Goal: Task Accomplishment & Management: Manage account settings

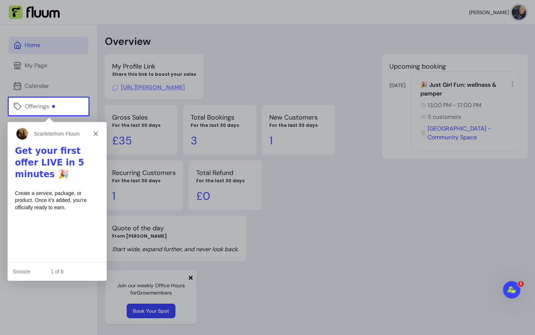
click at [83, 271] on div "1 of 6" at bounding box center [56, 271] width 99 height 8
click at [92, 189] on div "Create a service, package, or product. Once it’s added, you’re officially ready…" at bounding box center [57, 199] width 84 height 21
click at [55, 272] on div "1 of 6" at bounding box center [56, 271] width 99 height 8
click at [79, 273] on div "1 of 6" at bounding box center [56, 271] width 99 height 8
drag, startPoint x: 79, startPoint y: 273, endPoint x: 45, endPoint y: 273, distance: 33.9
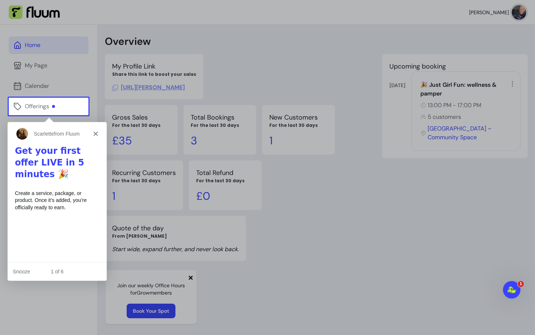
click at [79, 273] on div "1 of 6" at bounding box center [56, 271] width 99 height 8
click at [25, 273] on button "Snooze" at bounding box center [20, 271] width 17 height 8
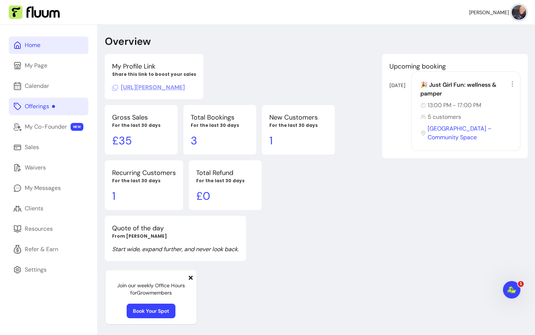
click at [53, 108] on div "Offerings" at bounding box center [40, 106] width 30 height 9
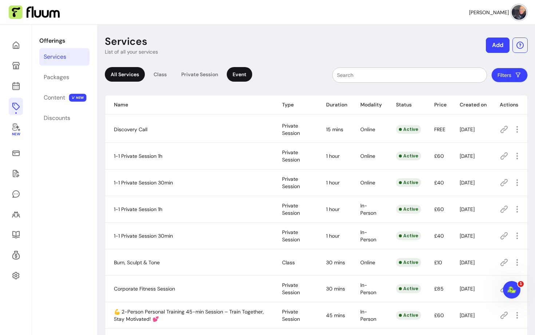
click at [236, 71] on div "Event" at bounding box center [239, 74] width 25 height 15
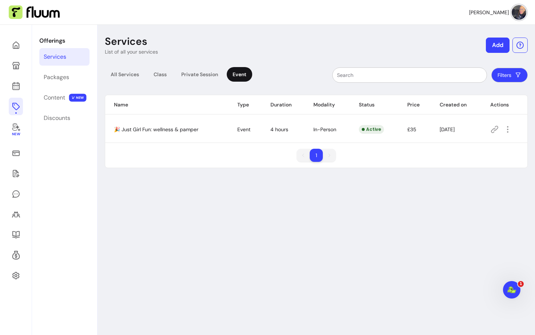
click at [515, 131] on div at bounding box center [506, 129] width 33 height 12
click at [509, 131] on icon "button" at bounding box center [507, 129] width 9 height 9
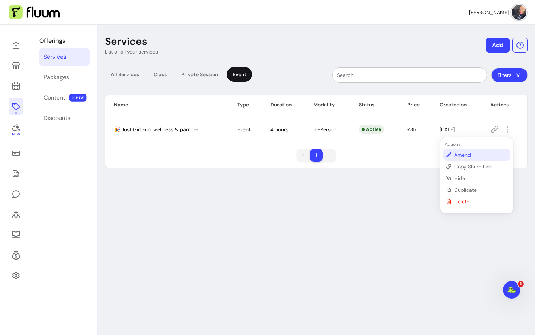
click at [471, 153] on span "Amend" at bounding box center [480, 154] width 53 height 7
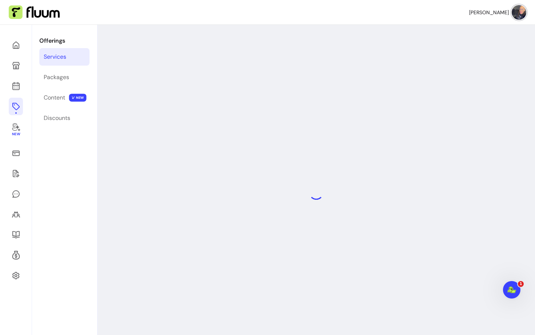
select select "**********"
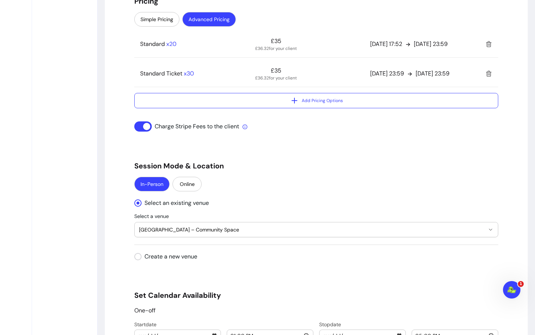
scroll to position [594, 0]
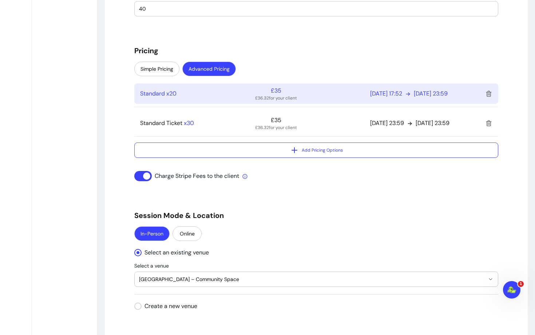
click at [437, 91] on p "31/07/2025 23:59" at bounding box center [431, 93] width 34 height 9
select select "***"
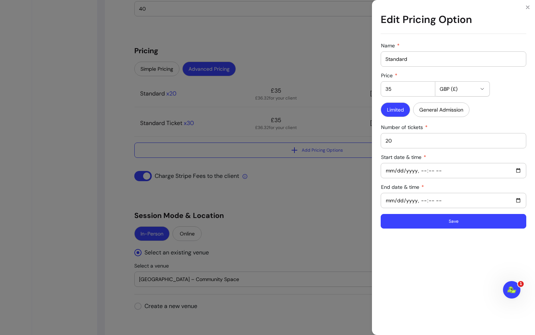
click at [396, 88] on input "35" at bounding box center [408, 88] width 45 height 7
click at [386, 91] on input "35" at bounding box center [408, 88] width 45 height 7
type input "25"
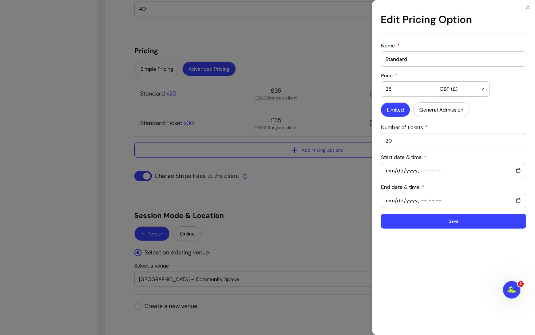
click at [391, 203] on input "End date & time" at bounding box center [454, 200] width 136 height 8
click at [400, 202] on input "End date & time" at bounding box center [454, 200] width 136 height 8
click at [514, 200] on input "End date & time" at bounding box center [454, 200] width 136 height 8
click at [518, 200] on input "End date & time" at bounding box center [454, 200] width 136 height 8
click at [491, 189] on div "Name Standard Price 25 GBP (£) Limited General Admission Number of tickets 20 S…" at bounding box center [454, 136] width 146 height 186
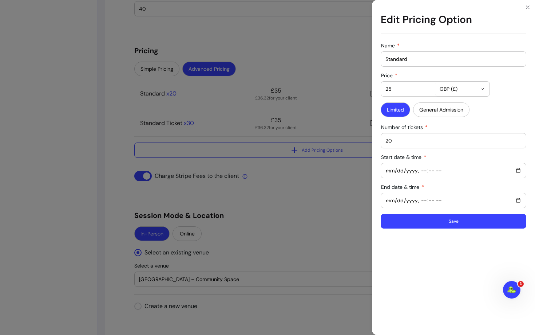
click at [421, 201] on input "End date & time" at bounding box center [454, 200] width 136 height 8
type input "2025-10-01T21:00"
click at [401, 220] on button "Save" at bounding box center [454, 221] width 146 height 15
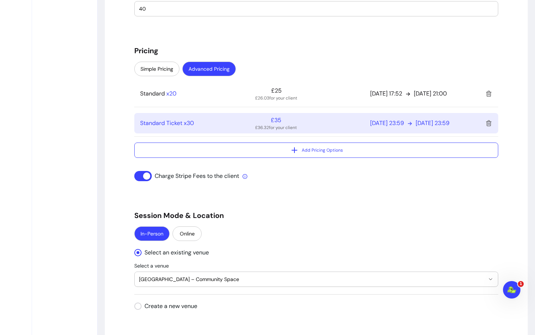
click at [450, 123] on p "26/10/2025 23:59" at bounding box center [433, 123] width 34 height 9
select select "***"
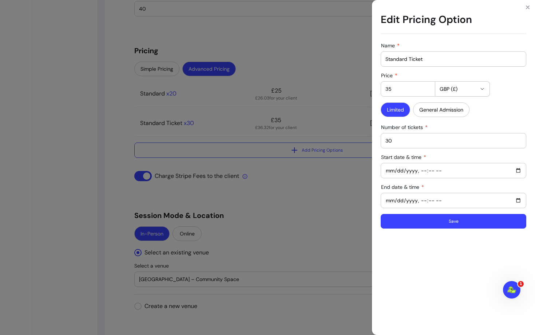
click at [384, 167] on div "Start date & time" at bounding box center [453, 170] width 145 height 15
click at [518, 169] on input "Start date & time" at bounding box center [454, 170] width 136 height 8
click at [518, 260] on div "Name Standard Ticket Price 35 GBP (£) Limited General Admission Number of ticke…" at bounding box center [453, 187] width 163 height 295
click at [418, 171] on input "Start date & time" at bounding box center [454, 170] width 136 height 8
type input "2025-10-01T21:01"
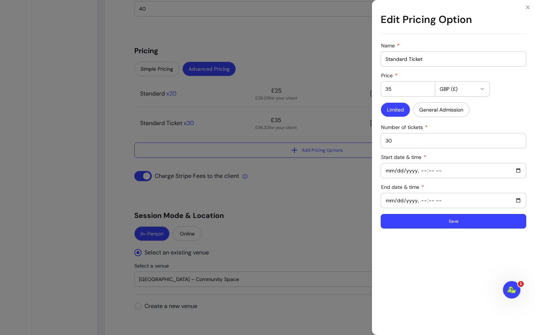
click at [441, 220] on button "Save" at bounding box center [454, 221] width 146 height 15
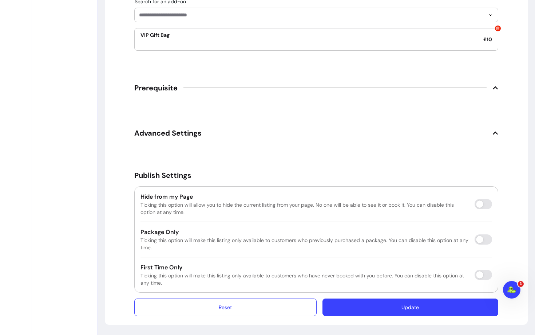
click at [353, 302] on button "Update" at bounding box center [411, 306] width 176 height 17
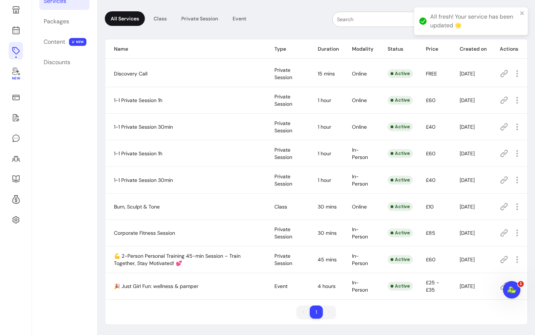
scroll to position [25, 0]
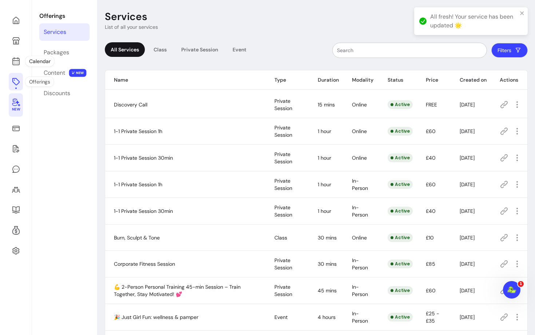
click at [12, 104] on icon at bounding box center [16, 102] width 8 height 8
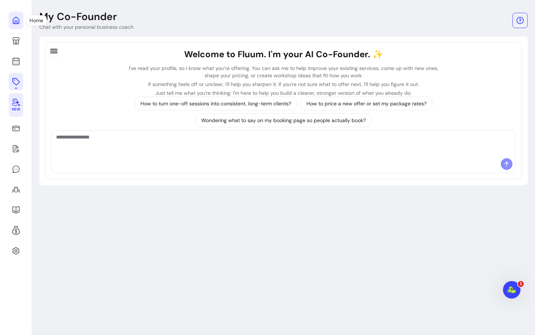
click at [18, 17] on icon at bounding box center [16, 20] width 9 height 9
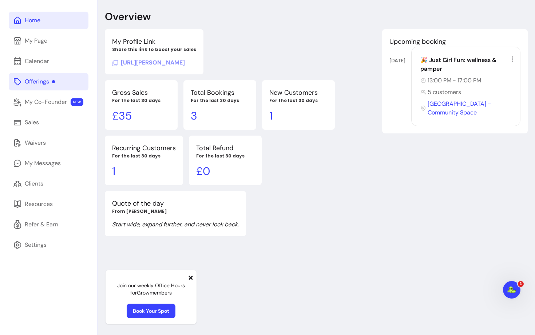
click at [193, 274] on span at bounding box center [191, 277] width 6 height 9
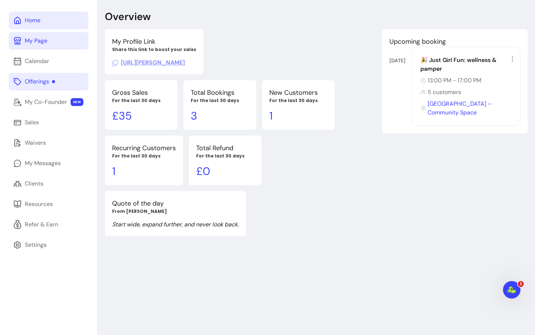
click at [54, 44] on link "My Page" at bounding box center [49, 40] width 80 height 17
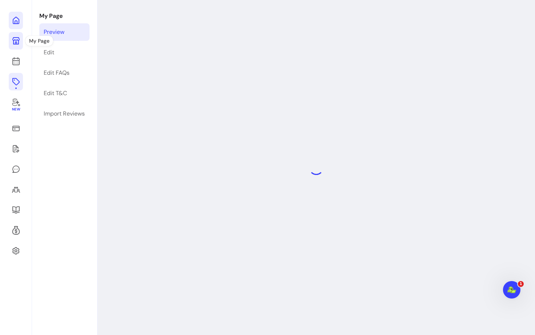
click at [15, 24] on icon at bounding box center [16, 20] width 9 height 9
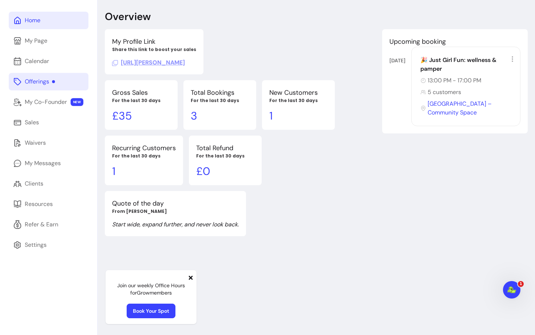
click at [59, 22] on link "Home" at bounding box center [49, 20] width 80 height 17
